Goal: Use online tool/utility: Utilize a website feature to perform a specific function

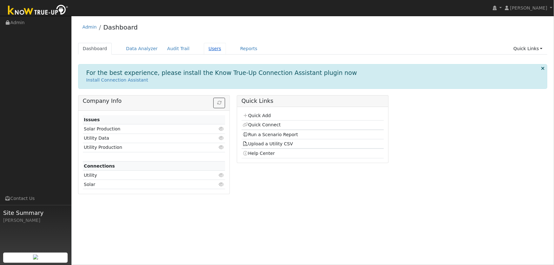
click at [205, 49] on link "Users" at bounding box center [215, 49] width 22 height 12
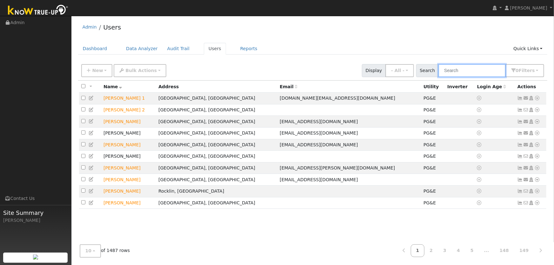
click at [503, 68] on input "text" at bounding box center [471, 70] width 67 height 13
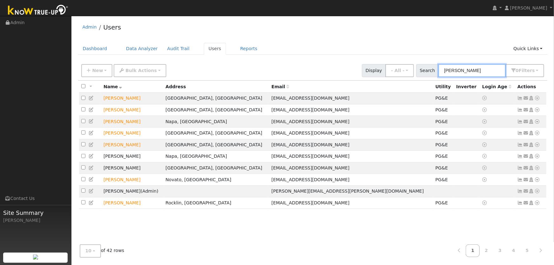
type input "[PERSON_NAME]"
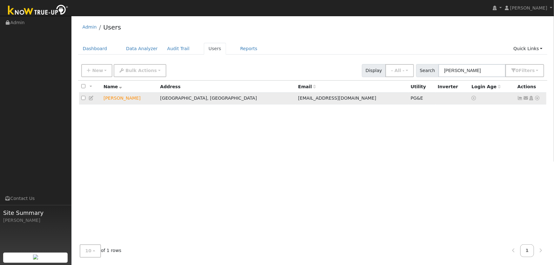
click at [537, 99] on icon at bounding box center [538, 98] width 6 height 4
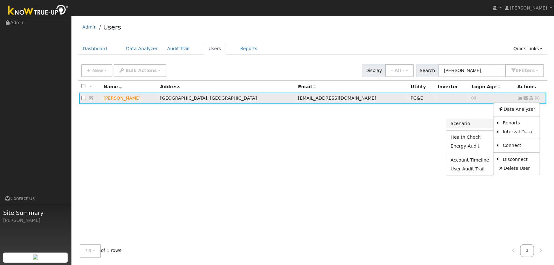
click at [473, 124] on link "Scenario" at bounding box center [469, 123] width 47 height 9
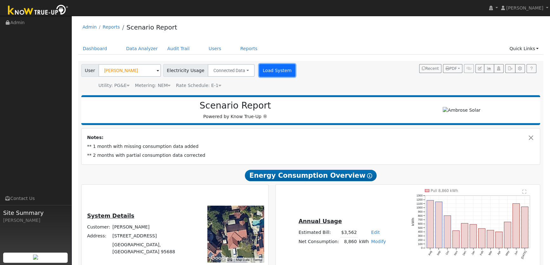
click at [271, 67] on button "Load System" at bounding box center [277, 70] width 36 height 13
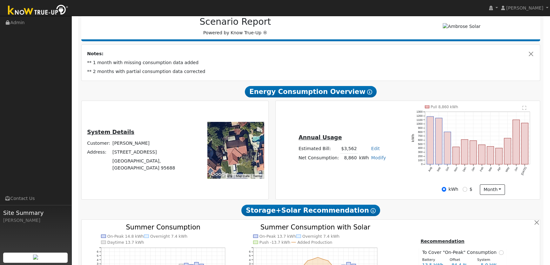
scroll to position [86, 0]
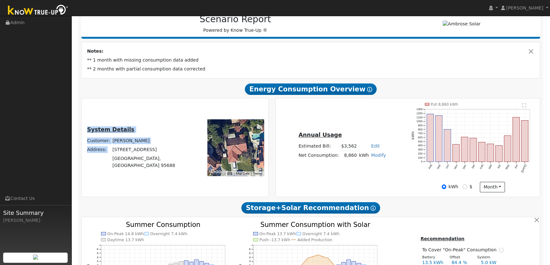
drag, startPoint x: 129, startPoint y: 153, endPoint x: 173, endPoint y: 170, distance: 46.8
click at [173, 170] on div "System Details Customer: David Santos Address: 918 Quate Court Vacaville, CA 95…" at bounding box center [175, 148] width 184 height 90
copy table "System Details Customer: David Santos Address:"
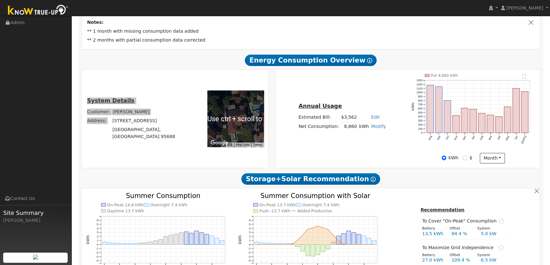
scroll to position [0, 0]
click at [186, 102] on div "System Details Customer: David Santos Address: 918 Quate Court Vacaville, CA 95…" at bounding box center [137, 118] width 108 height 45
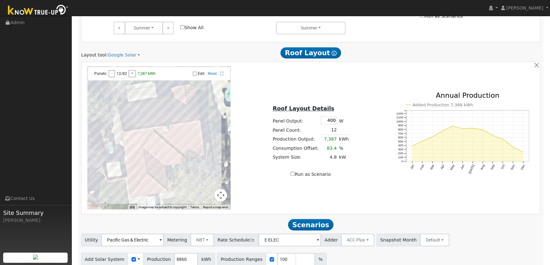
scroll to position [405, 0]
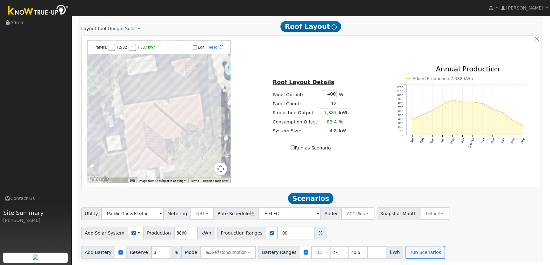
click at [135, 233] on div "Use CSV Data" at bounding box center [136, 233] width 16 height 13
click at [137, 234] on span at bounding box center [138, 233] width 3 height 7
click at [144, 246] on link "Use CSV Data" at bounding box center [155, 244] width 44 height 9
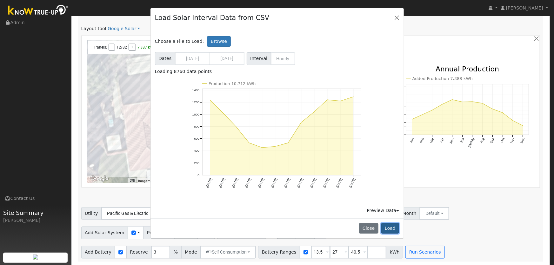
click at [392, 226] on button "Load" at bounding box center [390, 228] width 18 height 11
type input "10712"
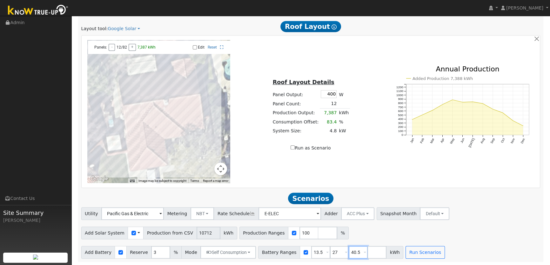
drag, startPoint x: 350, startPoint y: 253, endPoint x: 313, endPoint y: 251, distance: 36.9
click at [322, 252] on div "Battery Ranges 13.5 Overrides Reserve % Mode None None Self Consumption Peak Sa…" at bounding box center [330, 252] width 145 height 13
click at [387, 246] on button "Run Scenarios" at bounding box center [406, 252] width 39 height 13
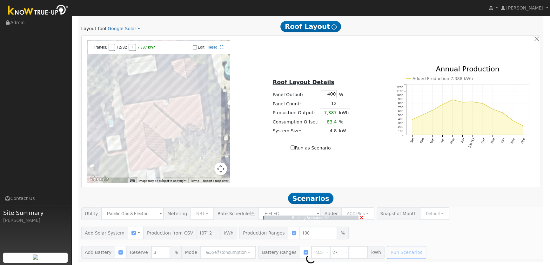
type input "7.1"
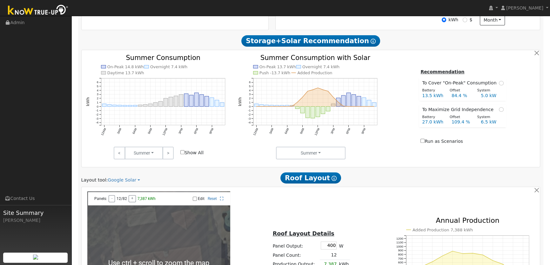
scroll to position [174, 0]
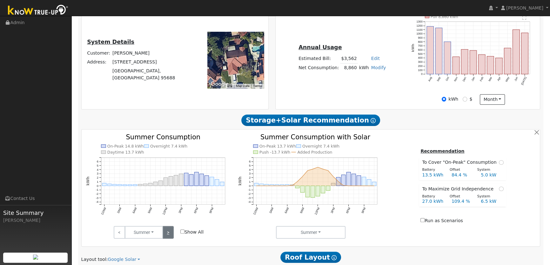
click at [170, 233] on link ">" at bounding box center [168, 232] width 11 height 13
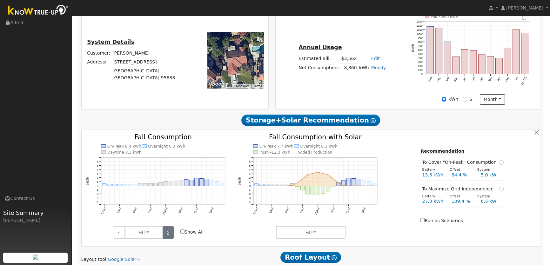
click at [170, 233] on link ">" at bounding box center [168, 232] width 11 height 13
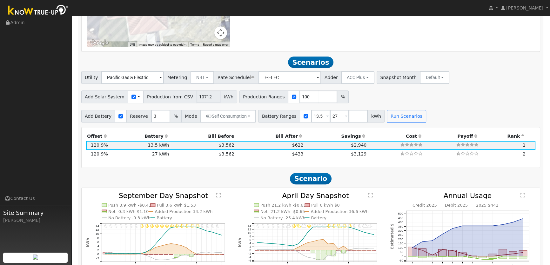
scroll to position [490, 0]
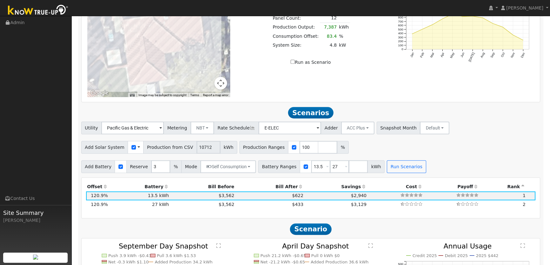
click at [137, 149] on span at bounding box center [138, 147] width 3 height 7
click at [145, 159] on link "Use CSV Data" at bounding box center [155, 158] width 44 height 9
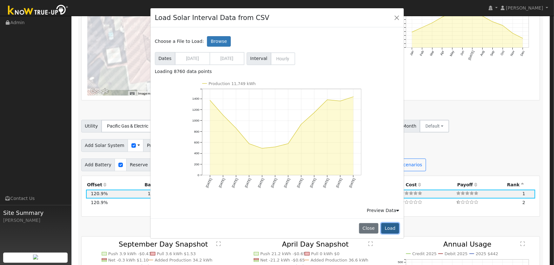
click at [389, 227] on button "Load" at bounding box center [390, 228] width 18 height 11
type input "11749"
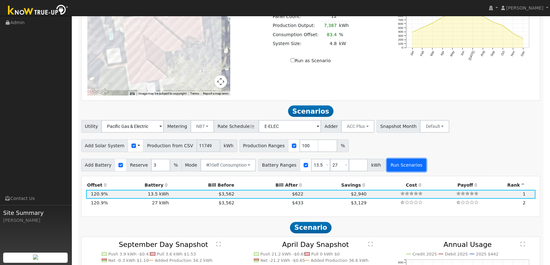
click at [393, 166] on button "Run Scenarios" at bounding box center [406, 165] width 39 height 13
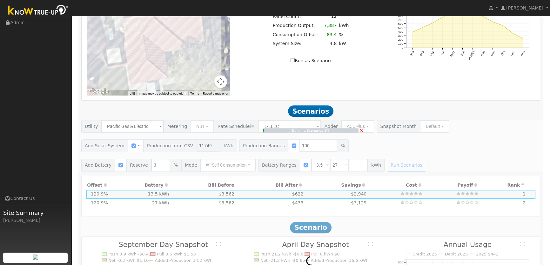
type input "7.8"
type input "$27,414"
type input "$13,084"
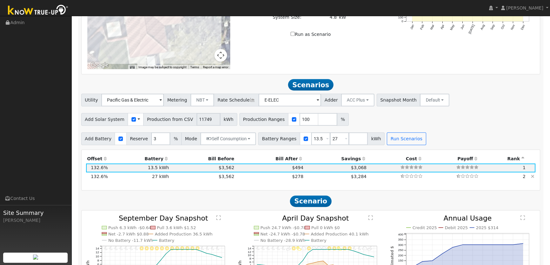
scroll to position [519, 0]
